Goal: Task Accomplishment & Management: Manage account settings

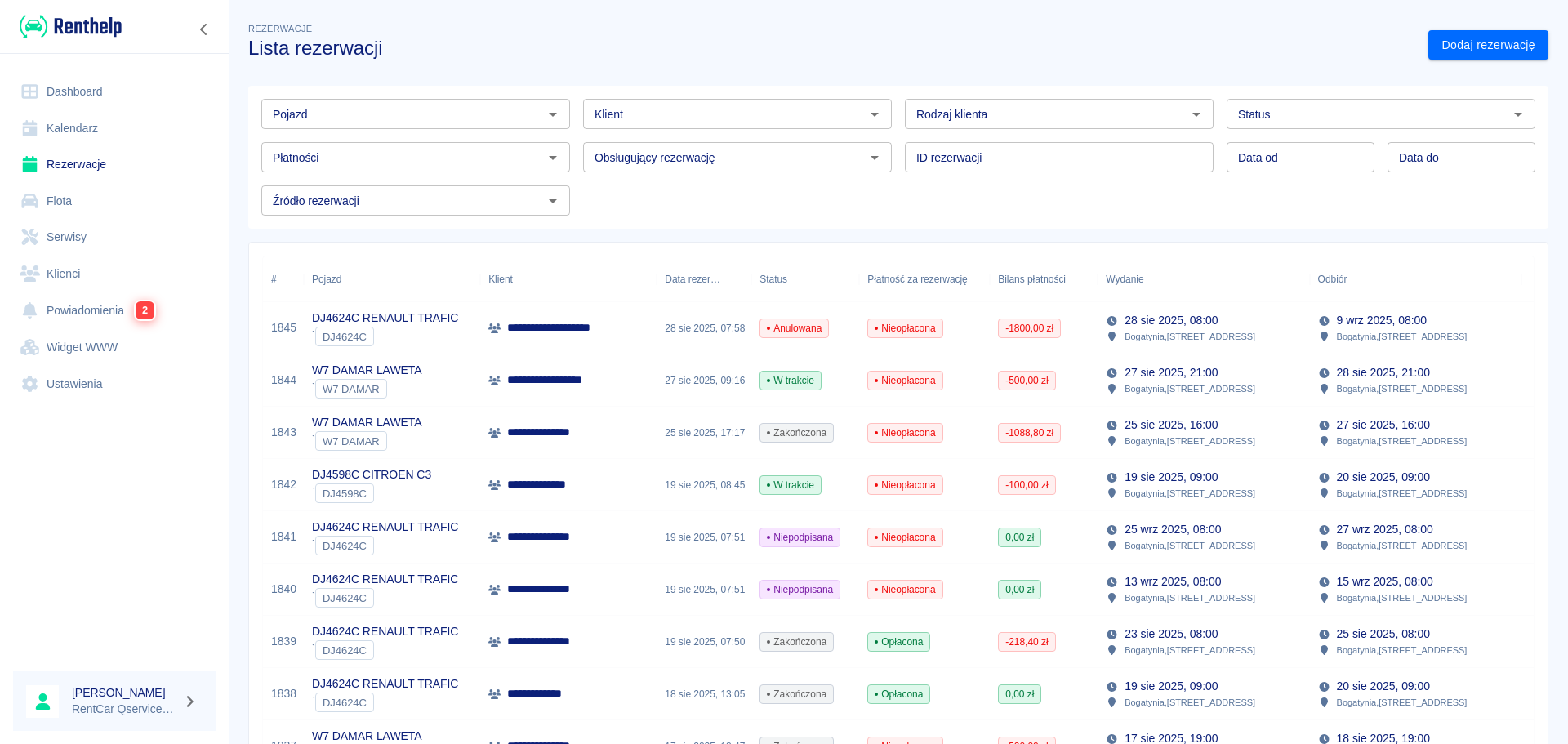
click at [86, 86] on link "Dashboard" at bounding box center [115, 92] width 204 height 37
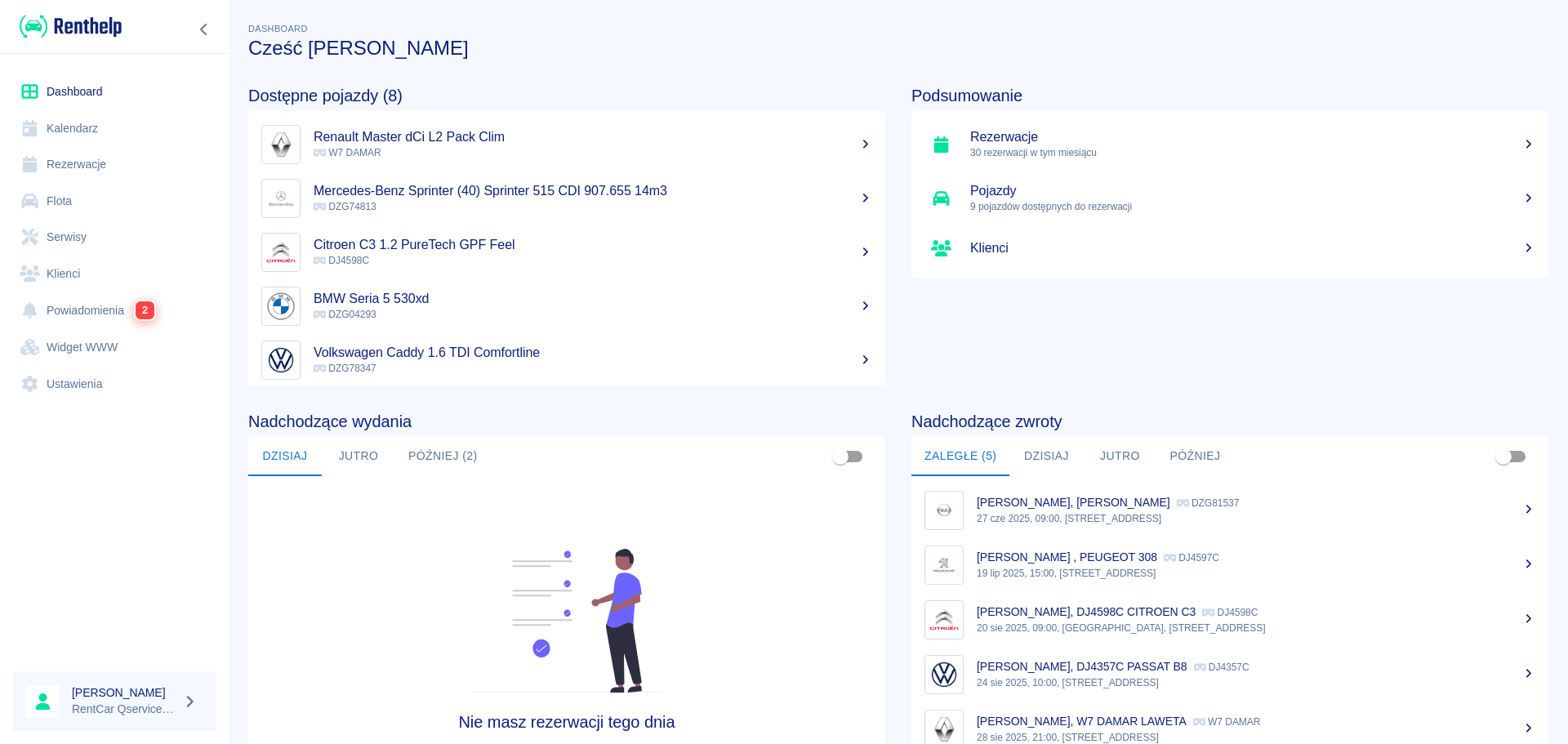
click at [84, 132] on link "Kalendarz" at bounding box center [115, 128] width 204 height 37
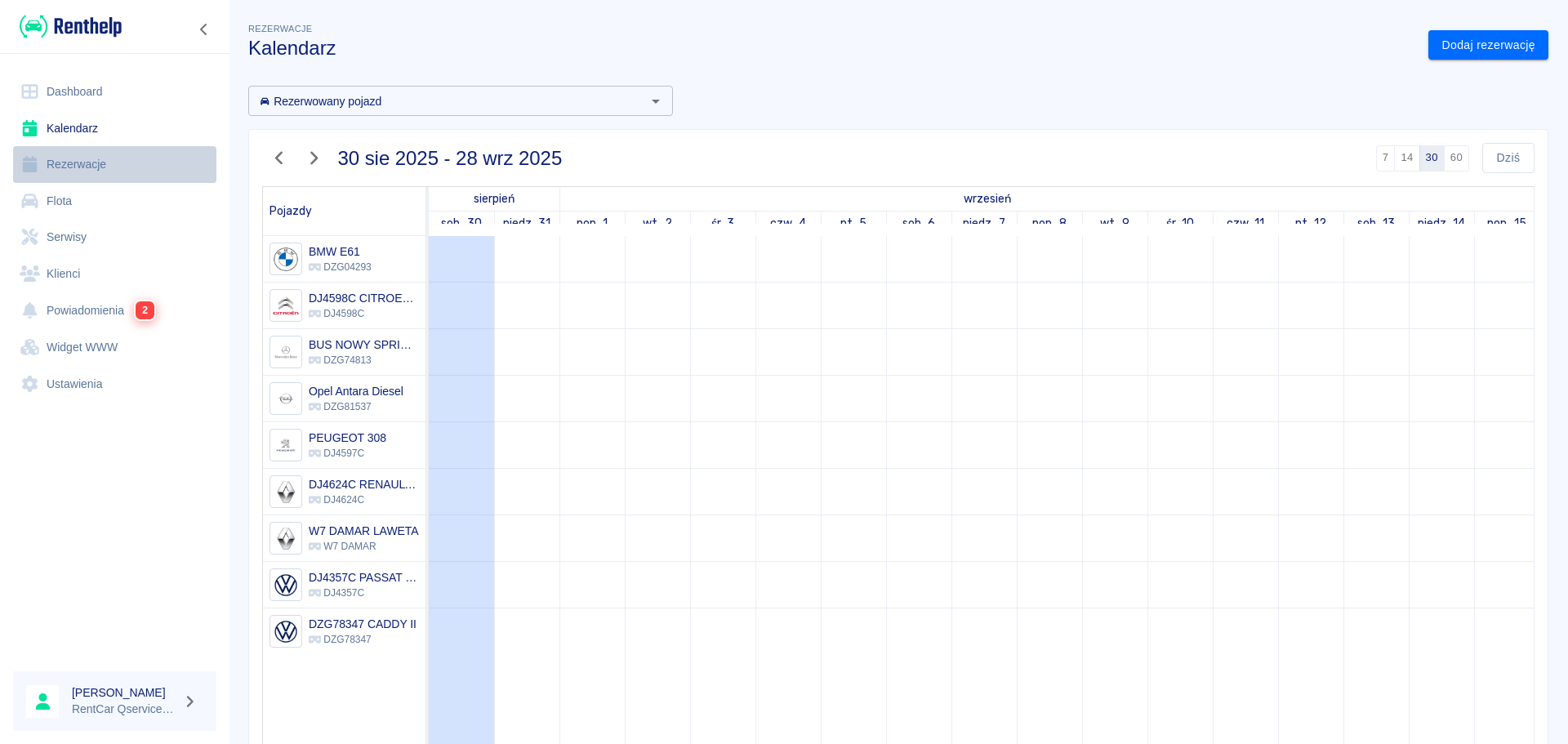
click at [87, 169] on link "Rezerwacje" at bounding box center [115, 164] width 204 height 37
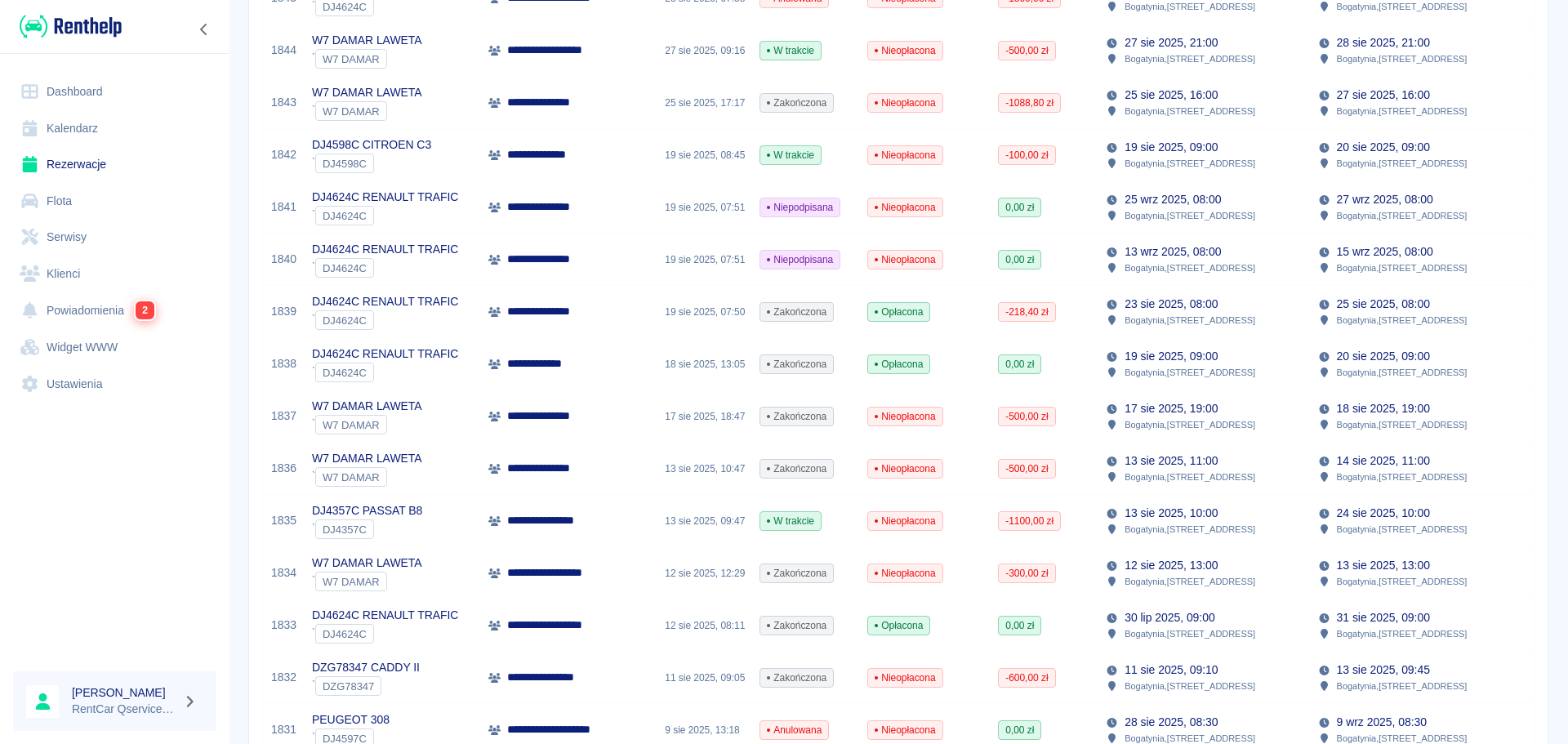
click at [543, 521] on p "**********" at bounding box center [567, 521] width 119 height 17
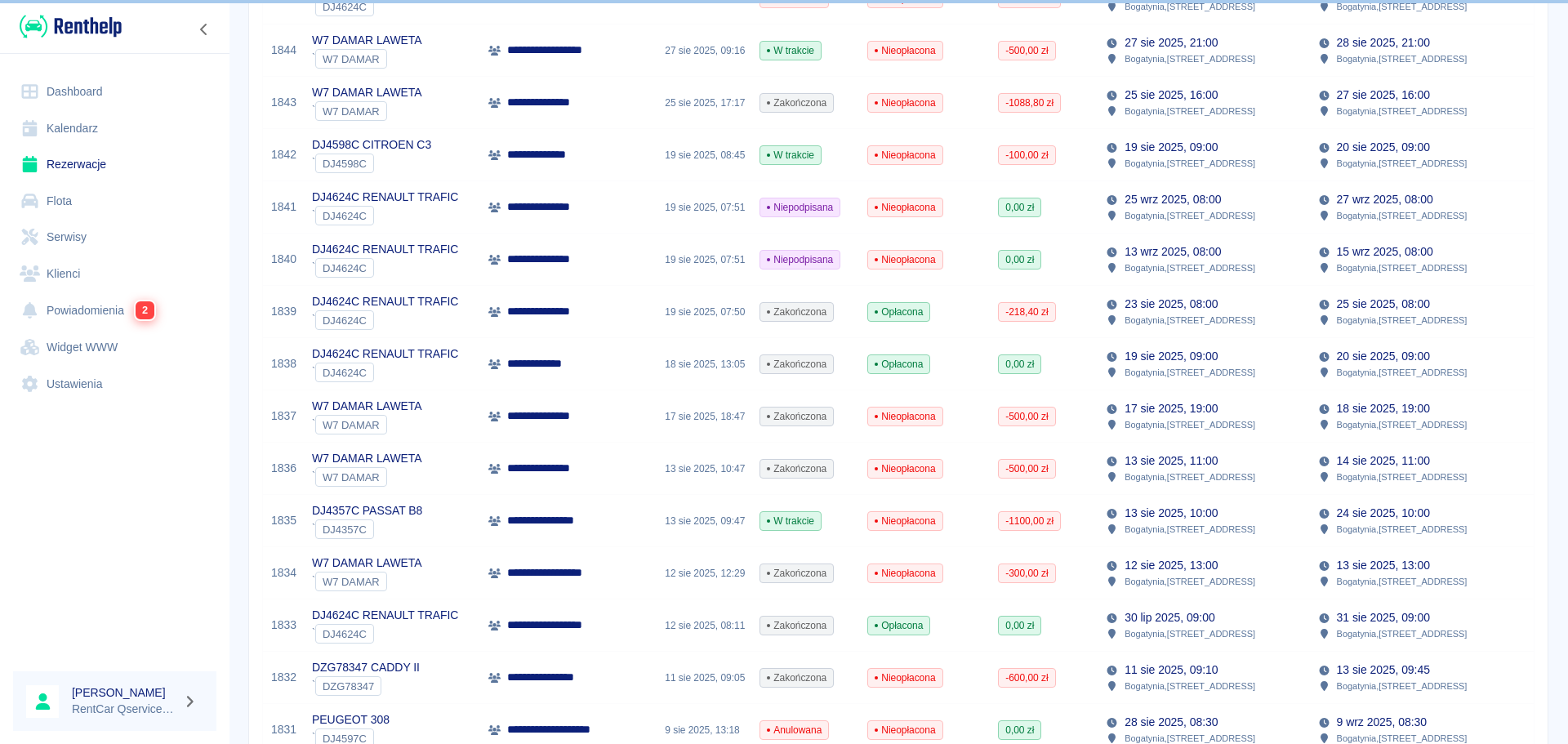
scroll to position [330, 0]
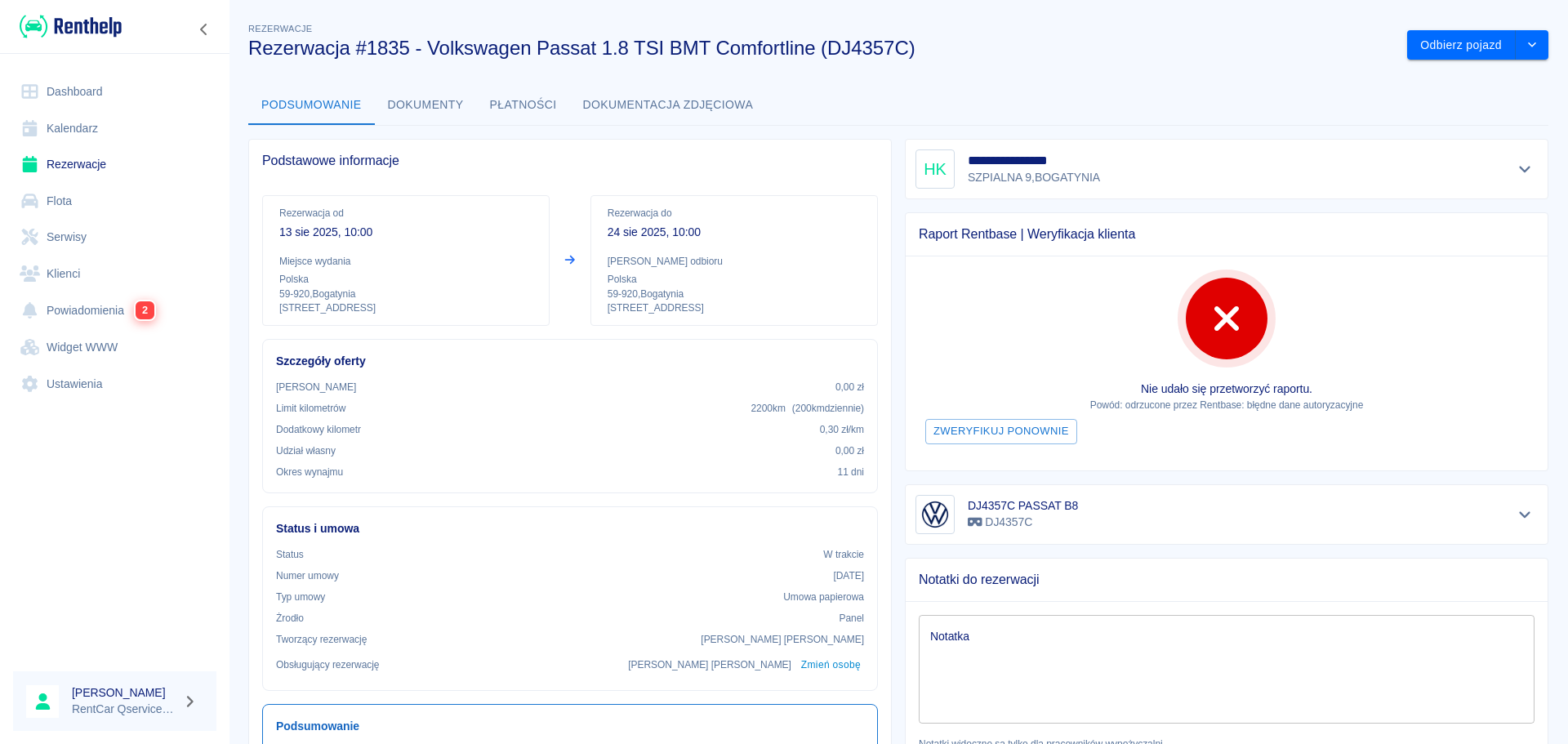
click at [50, 172] on link "Rezerwacje" at bounding box center [115, 164] width 204 height 37
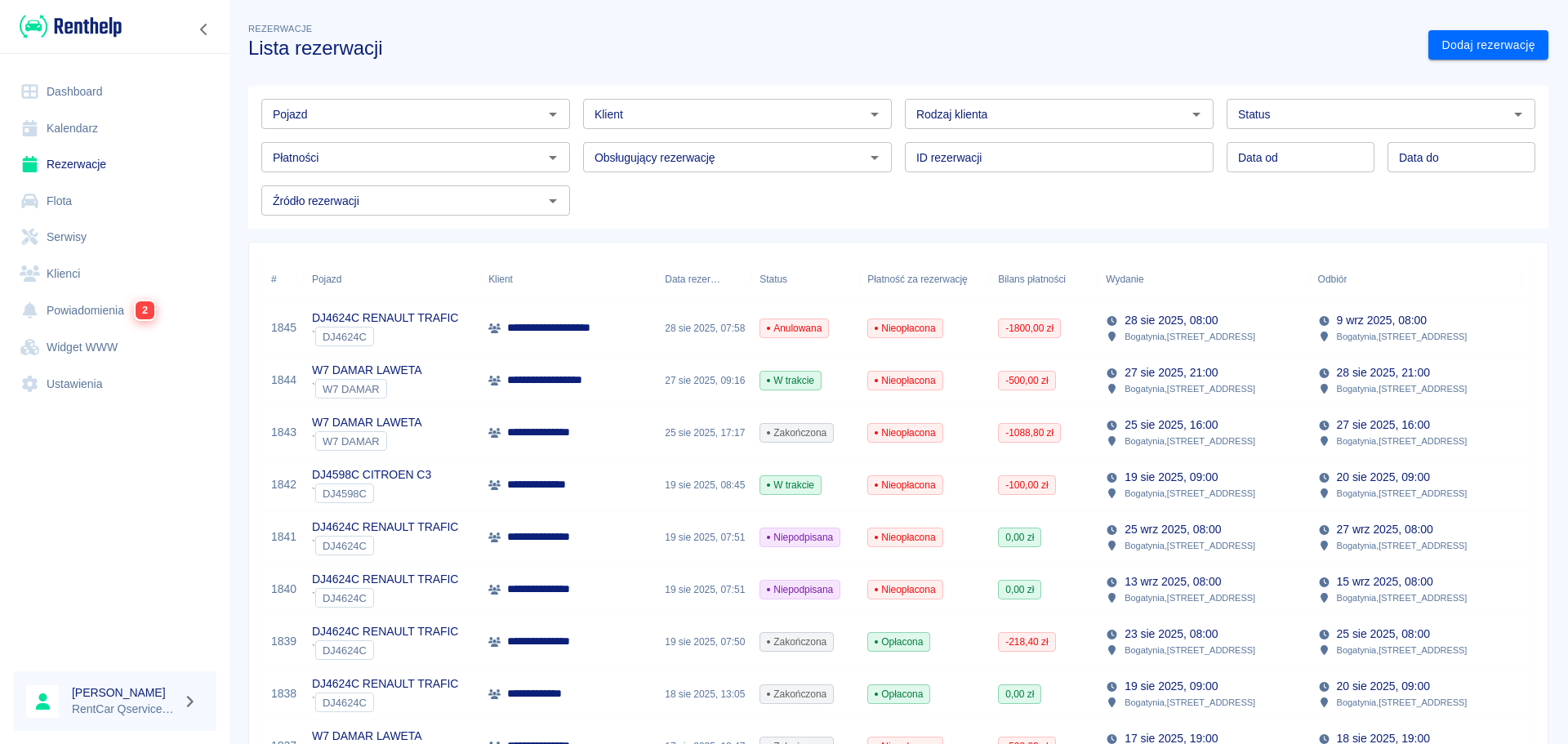
click at [425, 123] on input "Pojazd" at bounding box center [401, 115] width 272 height 21
click at [424, 152] on li "DJ4357C PASSAT B8 - DJ4357C" at bounding box center [414, 149] width 306 height 27
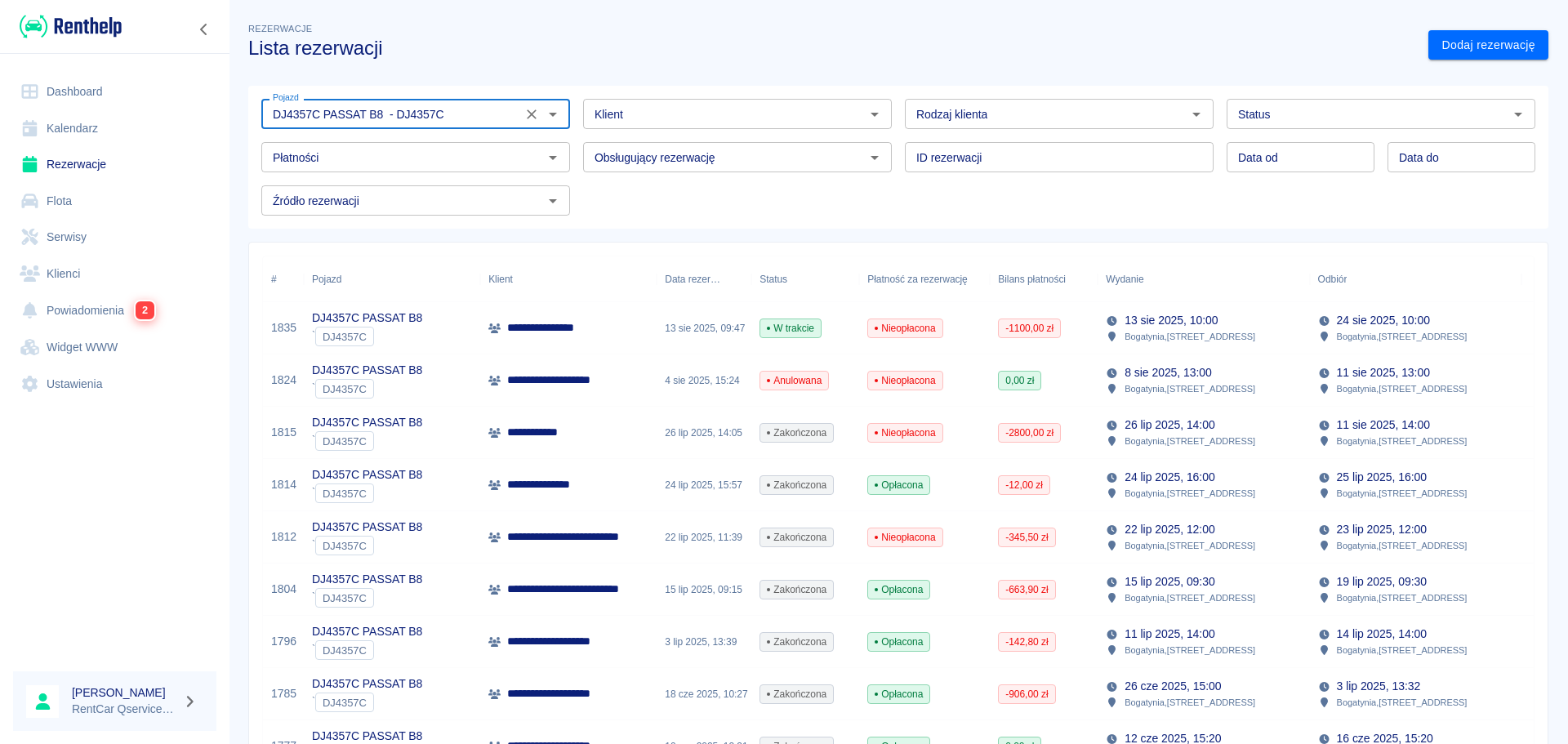
type input "DJ4357C PASSAT B8 - DJ4357C"
click at [526, 433] on p "**********" at bounding box center [551, 433] width 88 height 17
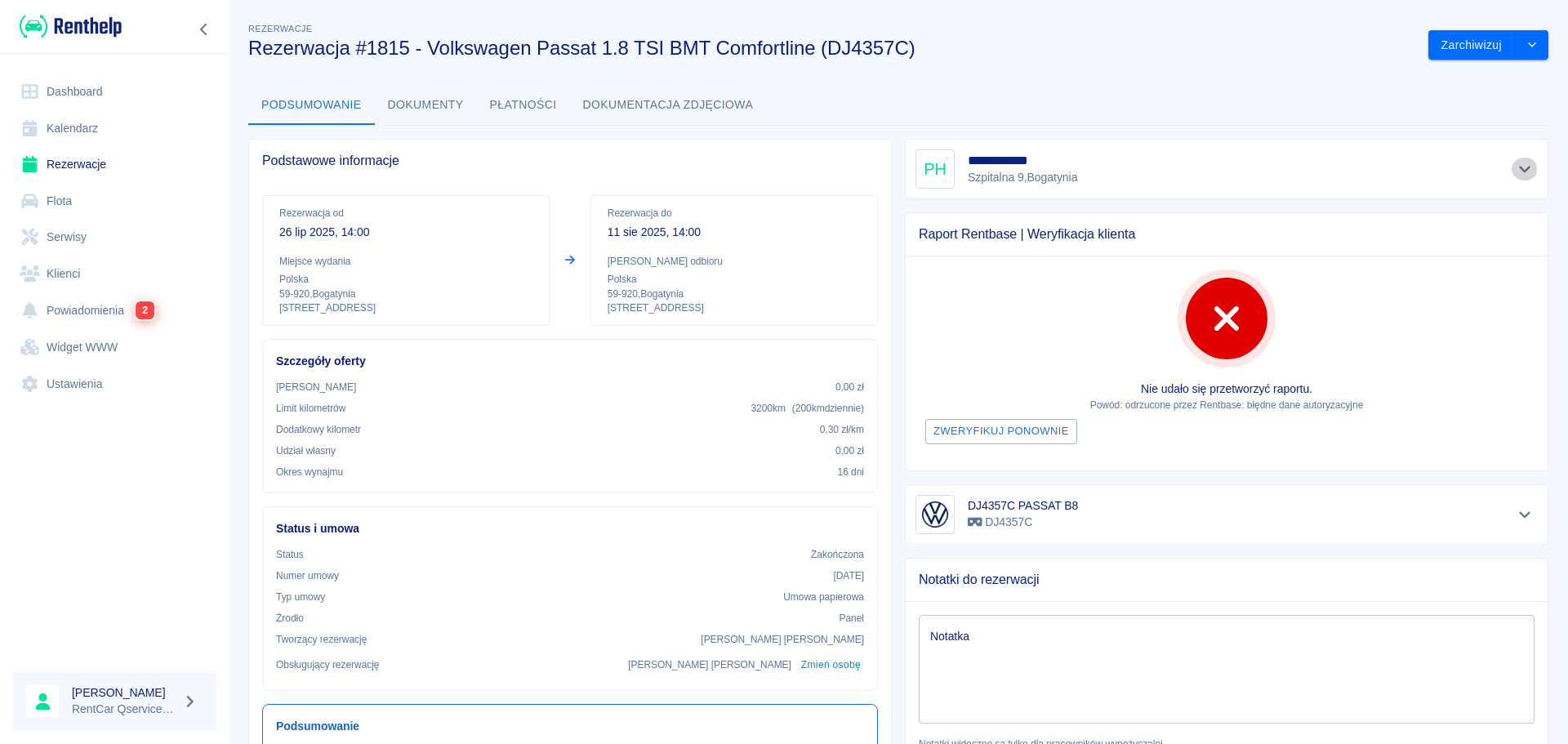
click at [1511, 175] on button "Pokaż szczegóły" at bounding box center [1524, 168] width 27 height 23
